Goal: Task Accomplishment & Management: Manage account settings

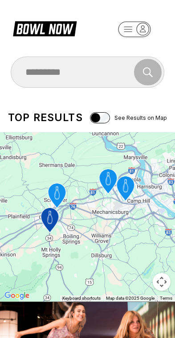
scroll to position [92, 0]
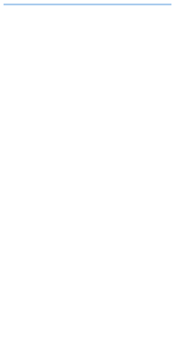
click at [144, 9] on html at bounding box center [87, 4] width 175 height 9
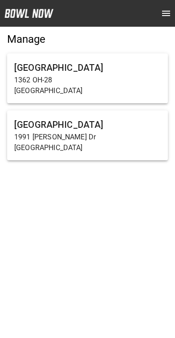
click at [134, 136] on p "1991 [PERSON_NAME] Dr" at bounding box center [87, 137] width 146 height 11
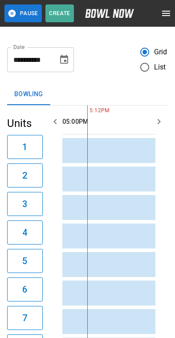
scroll to position [0, 792]
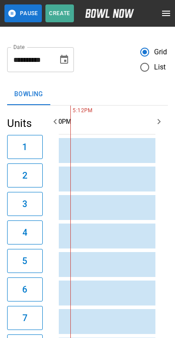
click at [19, 19] on button "Pause" at bounding box center [22, 13] width 37 height 18
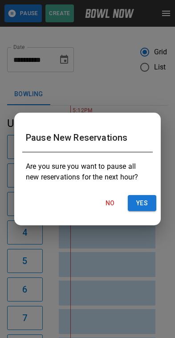
click at [149, 208] on button "Yes" at bounding box center [142, 203] width 28 height 16
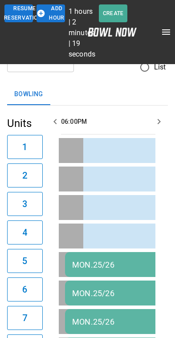
scroll to position [0, 0]
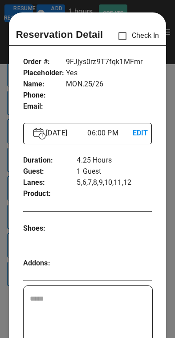
click at [169, 157] on div at bounding box center [87, 169] width 175 height 338
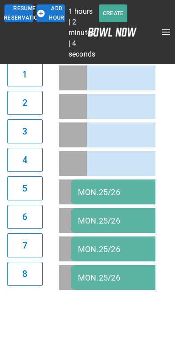
click at [172, 162] on div "**********" at bounding box center [87, 126] width 175 height 348
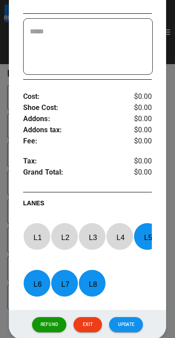
click at [172, 166] on div at bounding box center [87, 169] width 175 height 338
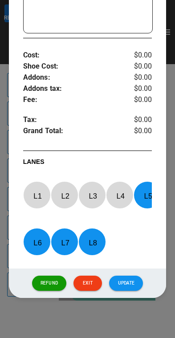
click at [170, 198] on div at bounding box center [87, 169] width 175 height 338
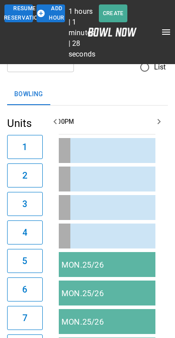
click at [54, 13] on button "Add Hour" at bounding box center [51, 13] width 28 height 18
click at [57, 12] on button "Add Hour" at bounding box center [51, 13] width 28 height 18
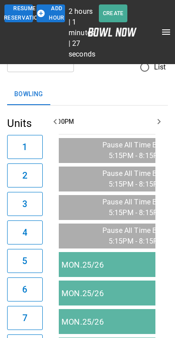
click at [60, 11] on button "Add Hour" at bounding box center [51, 13] width 28 height 18
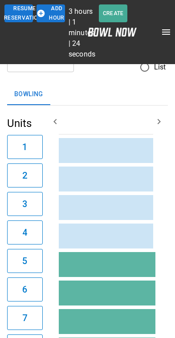
click at [53, 11] on button "Add Hour" at bounding box center [51, 13] width 28 height 18
click at [56, 13] on button "Add Hour" at bounding box center [51, 13] width 28 height 18
